Goal: Information Seeking & Learning: Learn about a topic

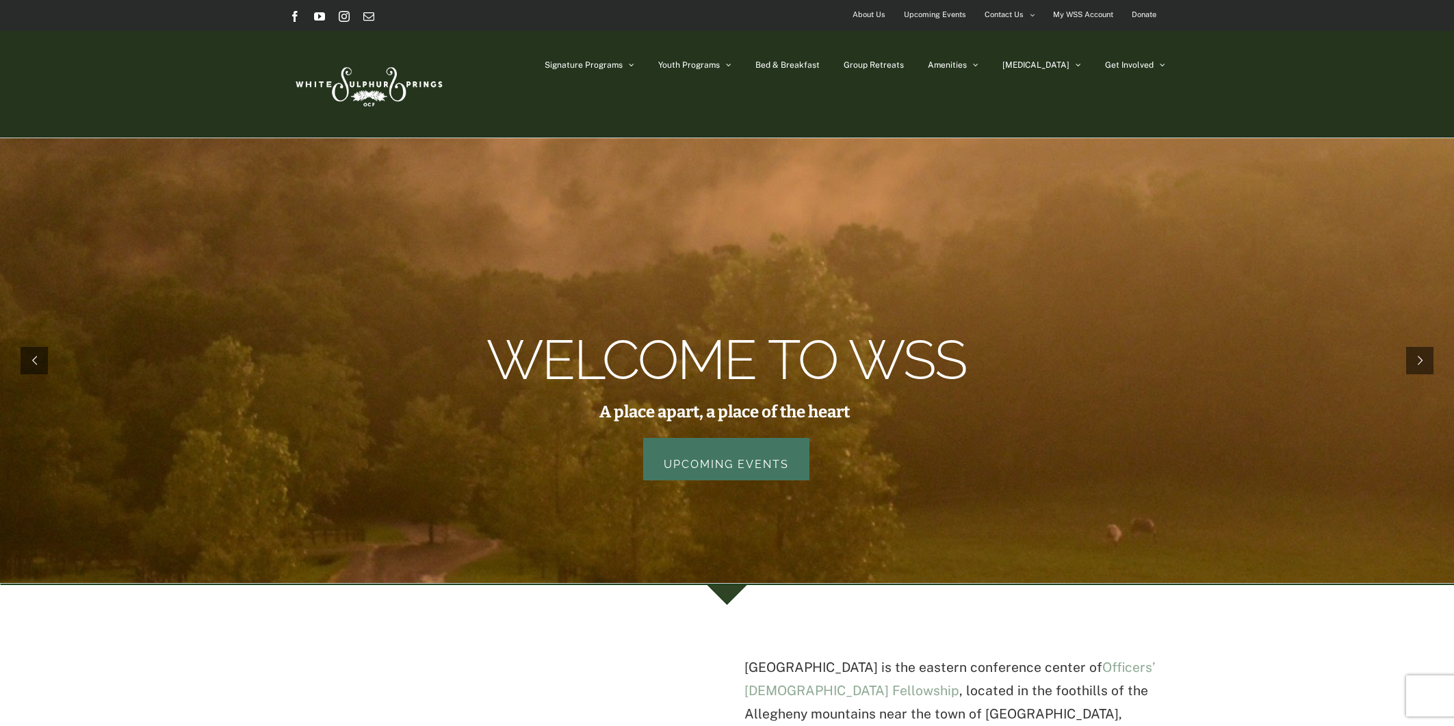
click at [749, 472] on link "Upcoming Events" at bounding box center [726, 459] width 166 height 42
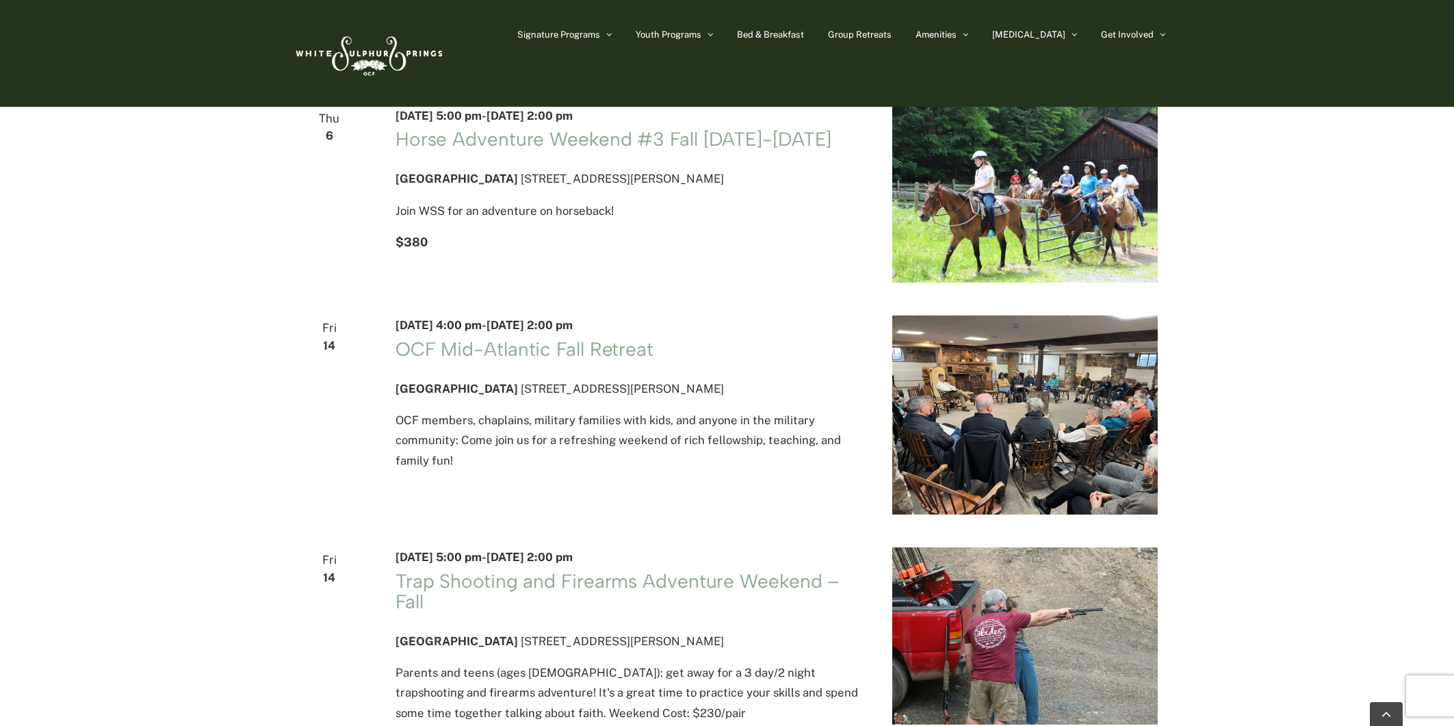
scroll to position [1295, 0]
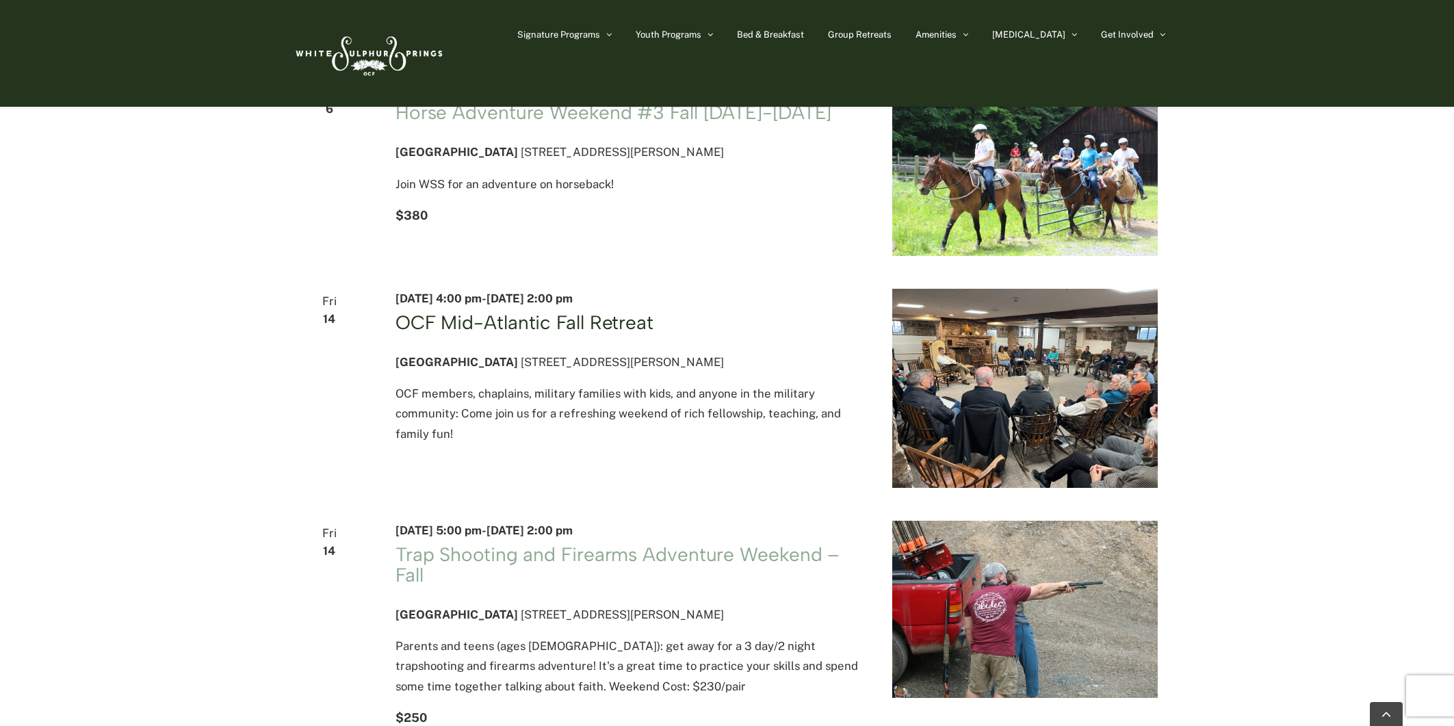
click at [541, 334] on link "OCF Mid-Atlantic Fall Retreat" at bounding box center [525, 322] width 258 height 23
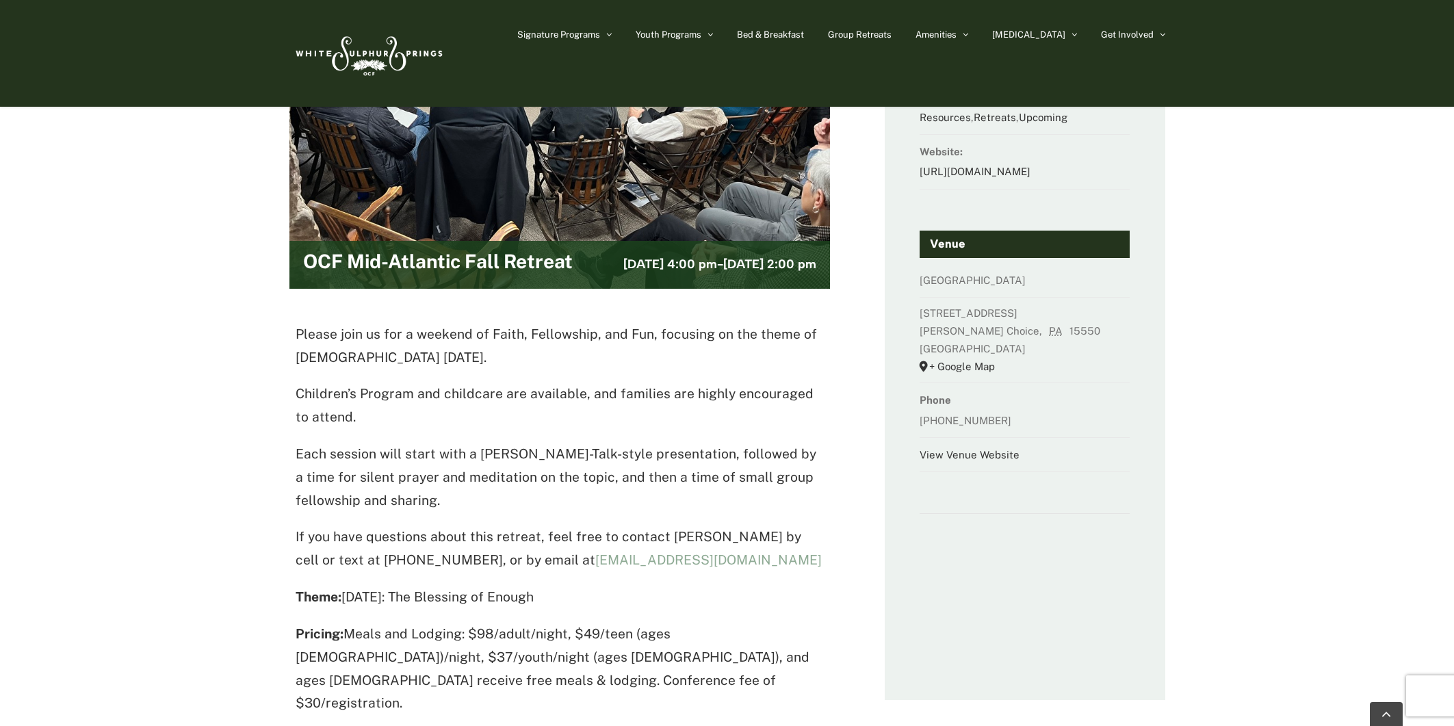
scroll to position [192, 0]
